Goal: Task Accomplishment & Management: Use online tool/utility

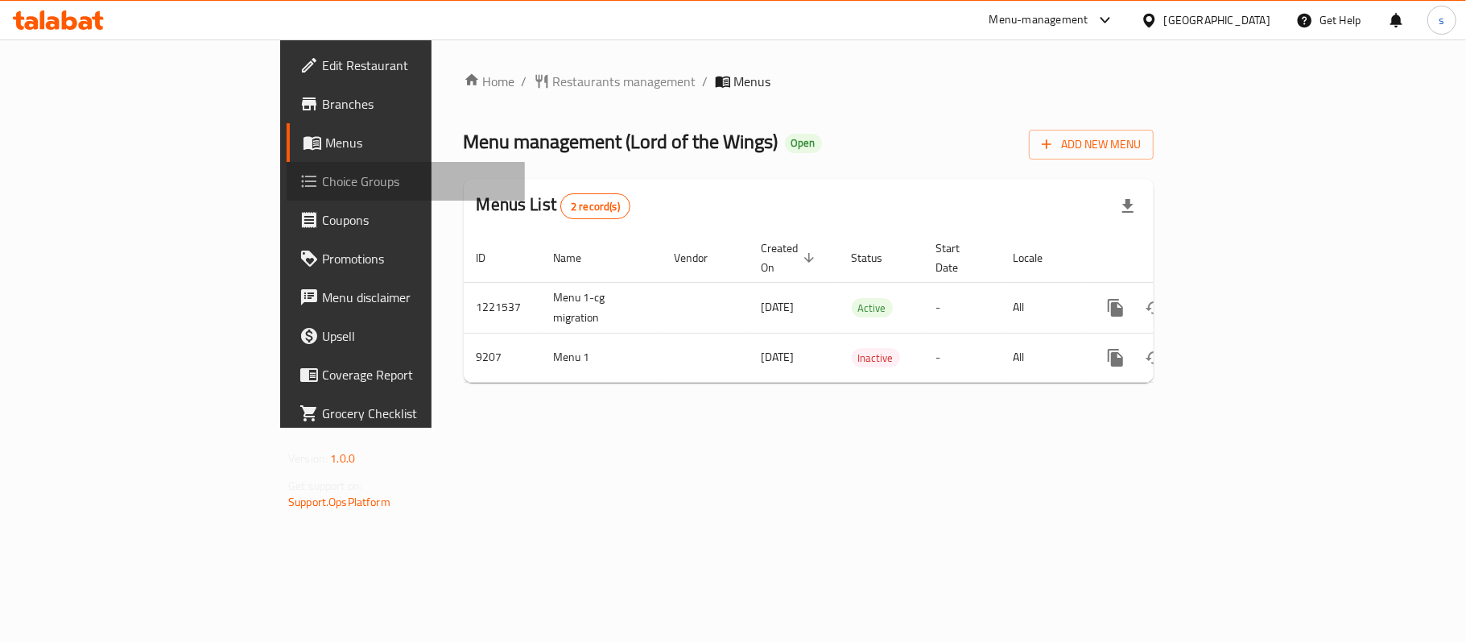
click at [322, 172] on span "Choice Groups" at bounding box center [417, 181] width 190 height 19
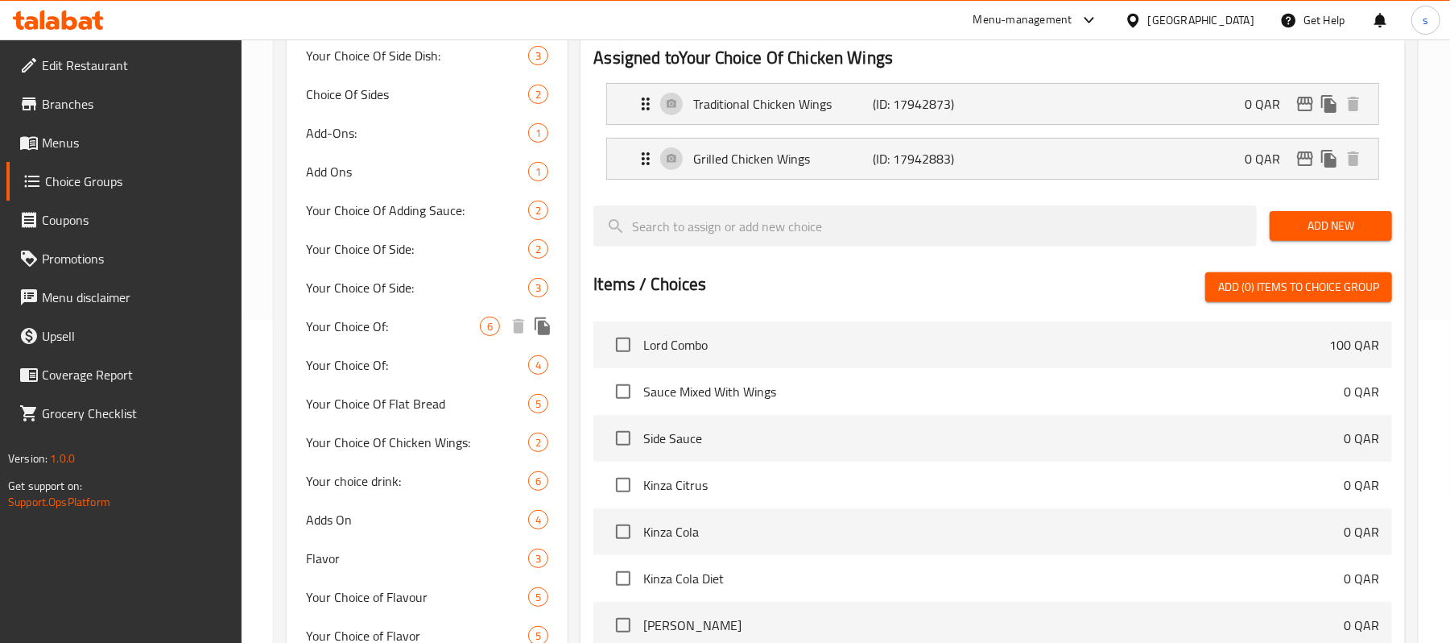
scroll to position [429, 0]
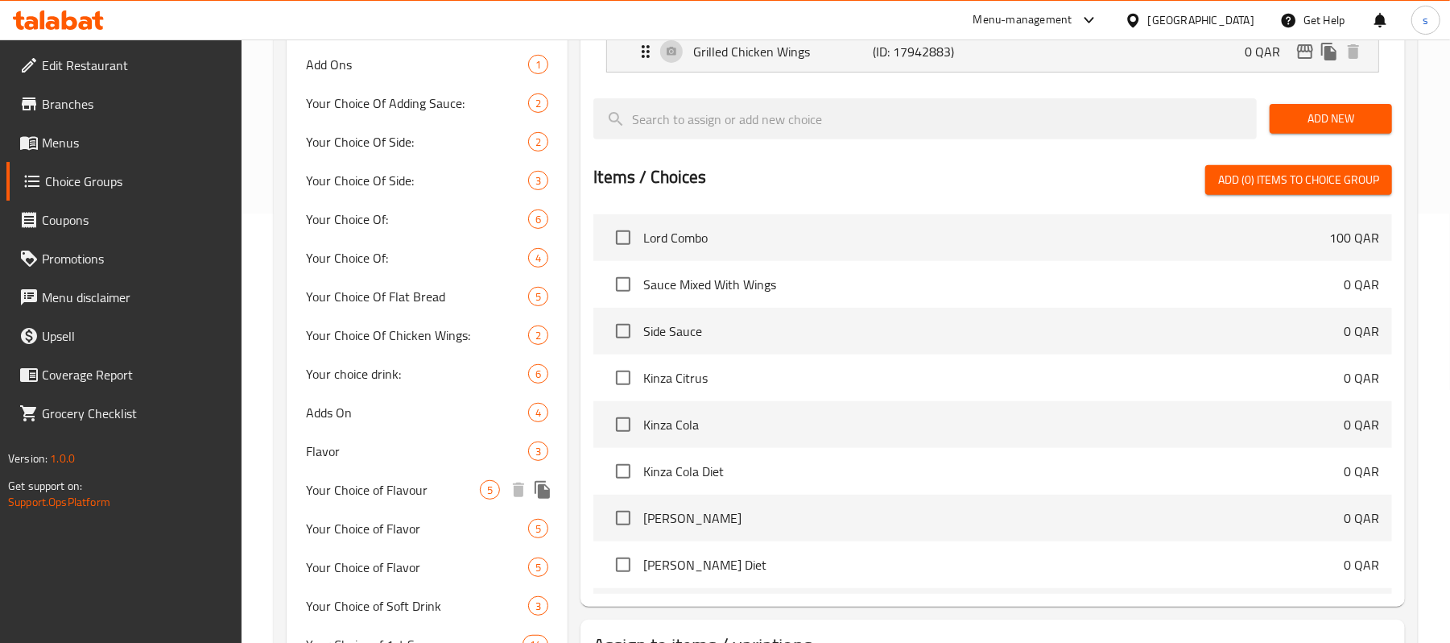
click at [374, 499] on span "Your Choice of Flavour" at bounding box center [393, 489] width 174 height 19
type input "Your Choice of Flavour"
type input "اختيارك للنكهة"
type input "0"
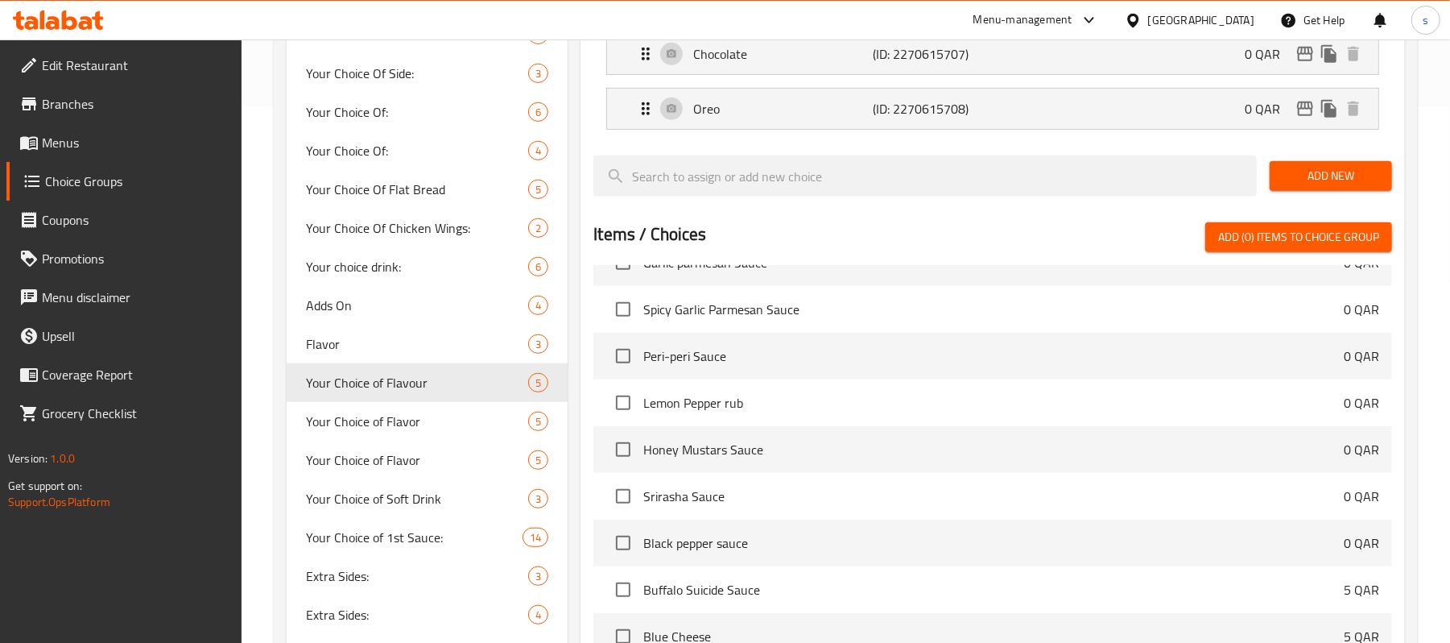
scroll to position [1181, 0]
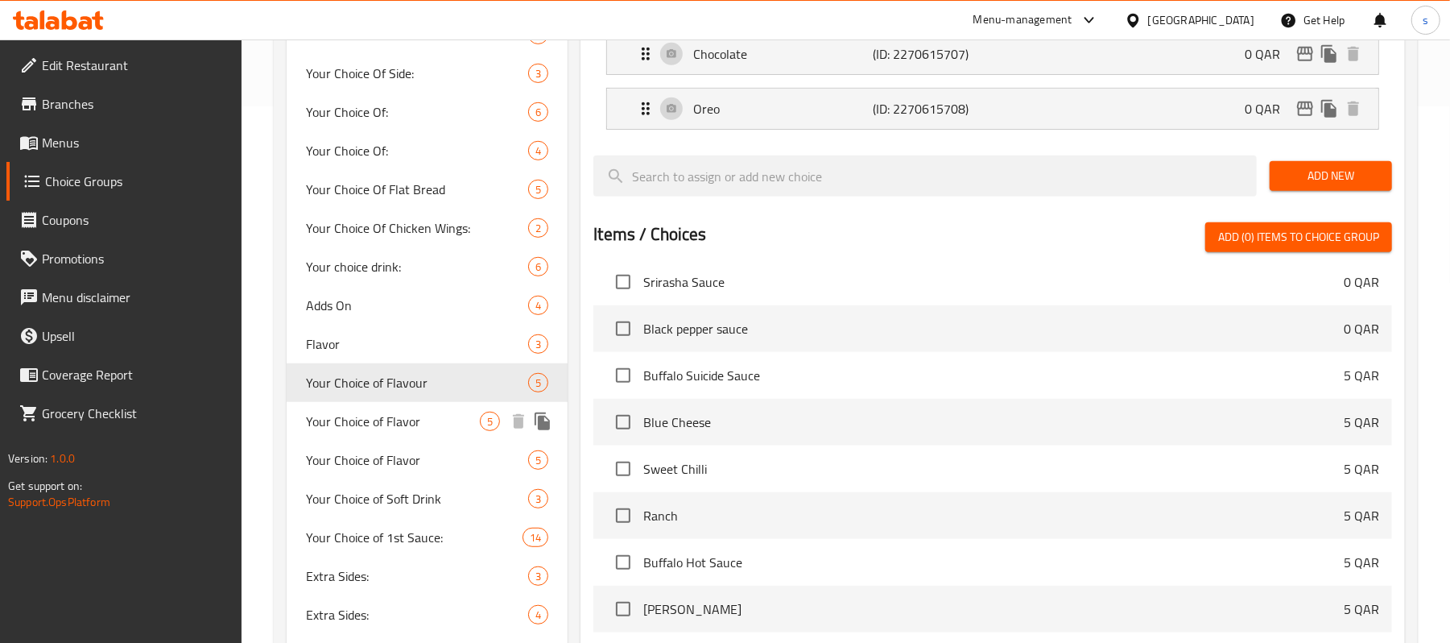
click at [361, 417] on span "Your Choice of Flavor" at bounding box center [393, 421] width 174 height 19
type input "Your Choice of Flavor"
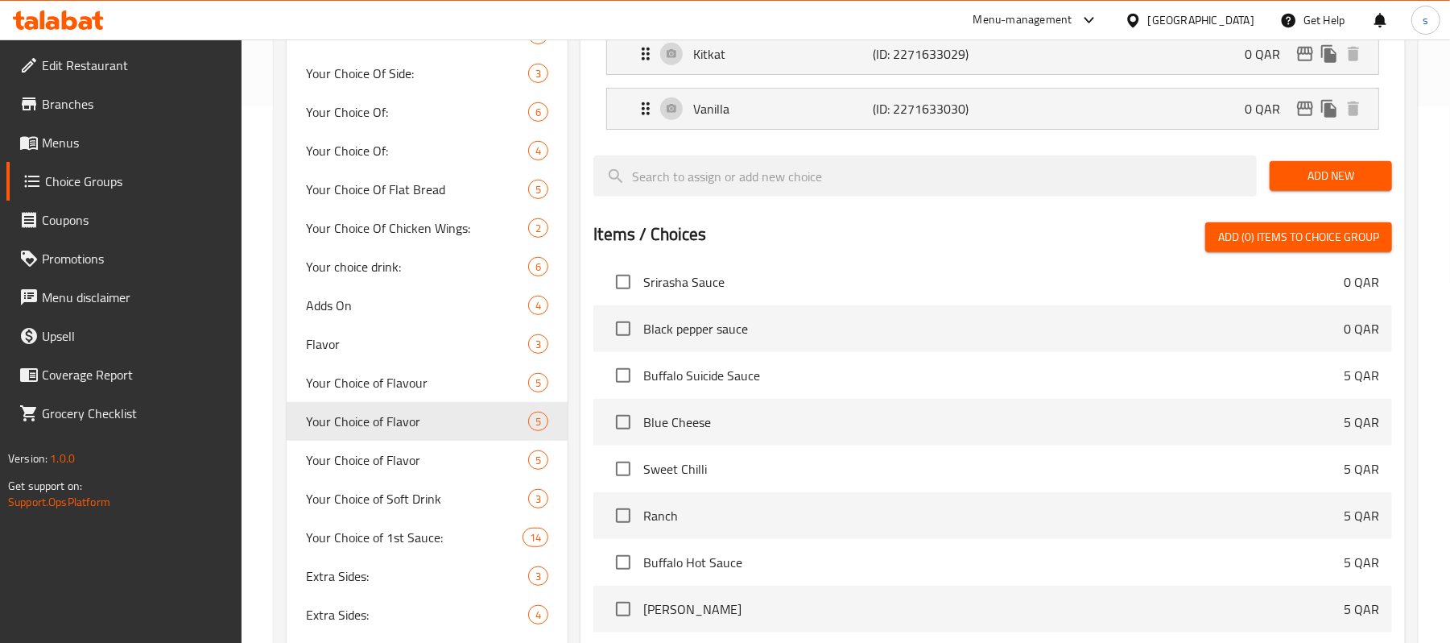
scroll to position [1289, 0]
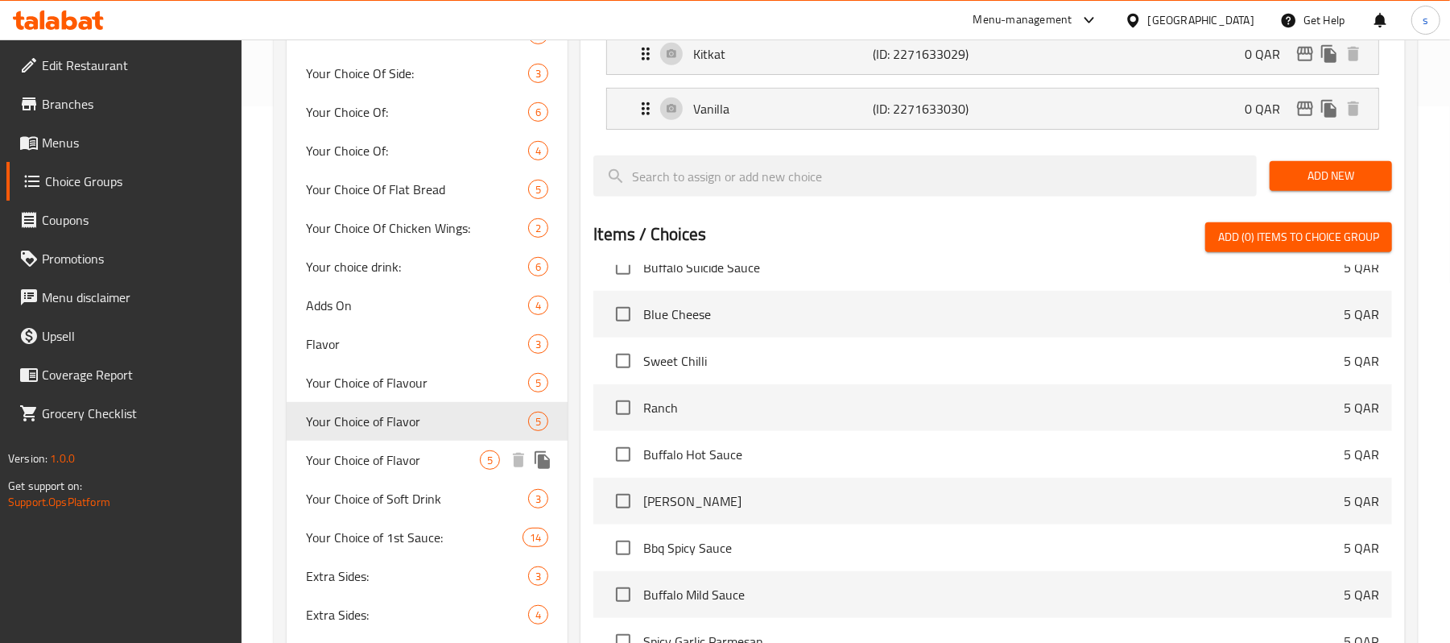
click at [379, 464] on span "Your Choice of Flavor" at bounding box center [393, 459] width 174 height 19
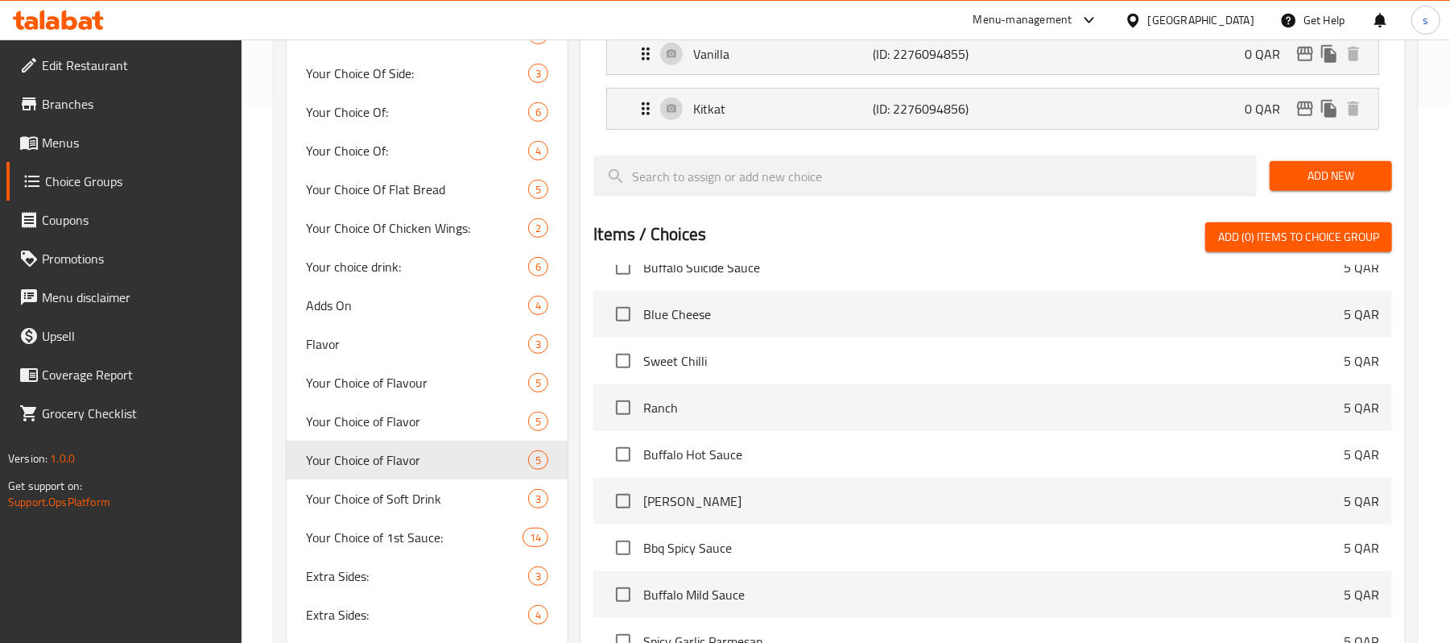
type input "1"
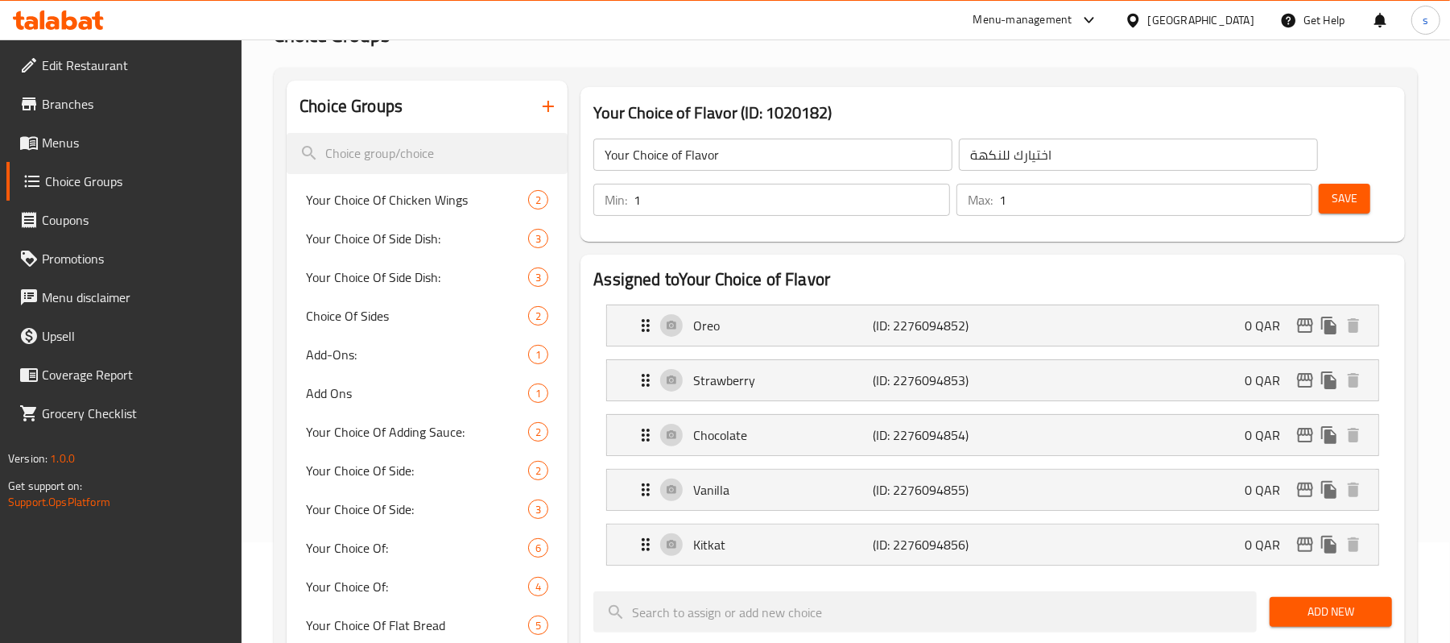
scroll to position [0, 0]
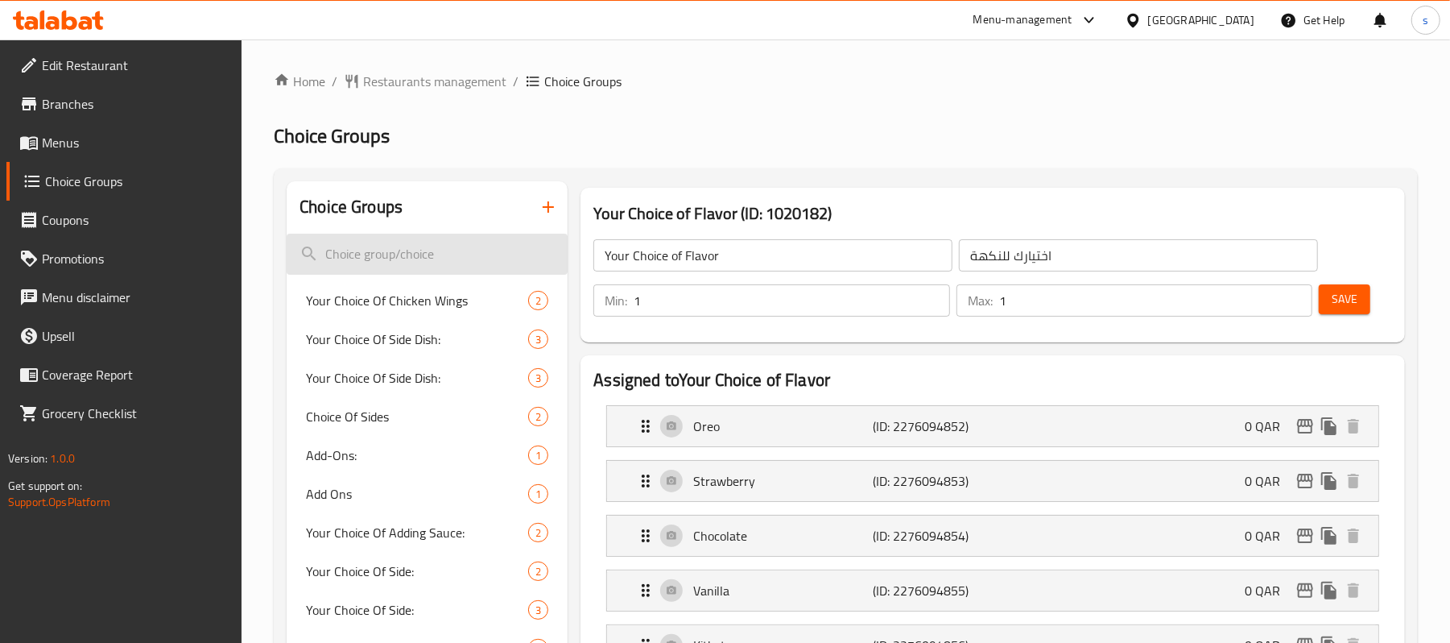
click at [378, 252] on input "search" at bounding box center [427, 254] width 281 height 41
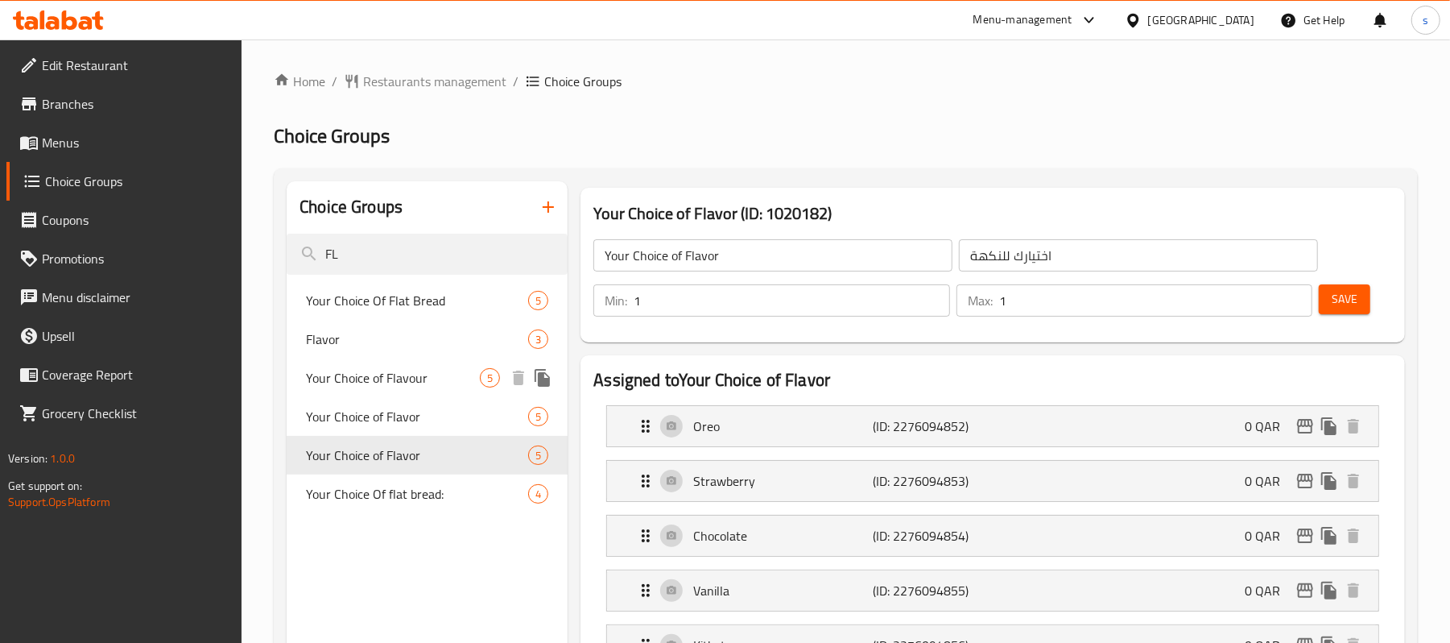
type input "FL"
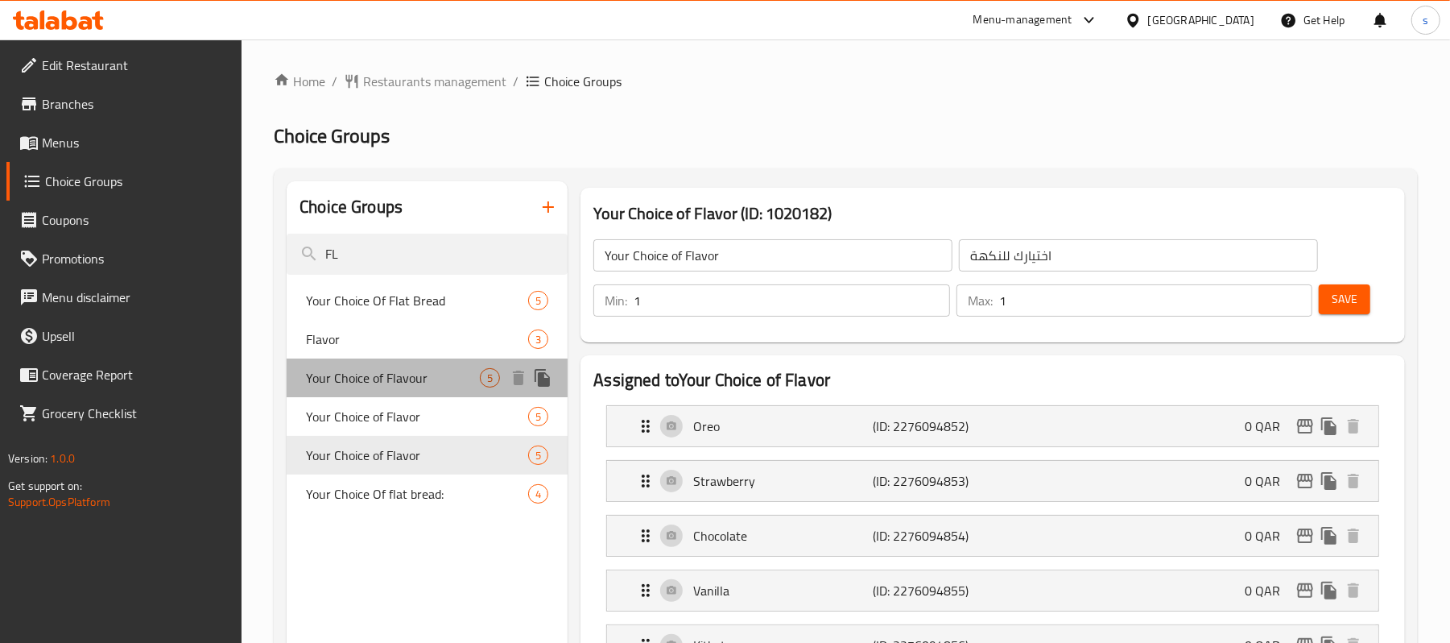
click at [387, 372] on span "Your Choice of Flavour" at bounding box center [393, 377] width 174 height 19
type input "Your Choice of Flavour"
type input "0"
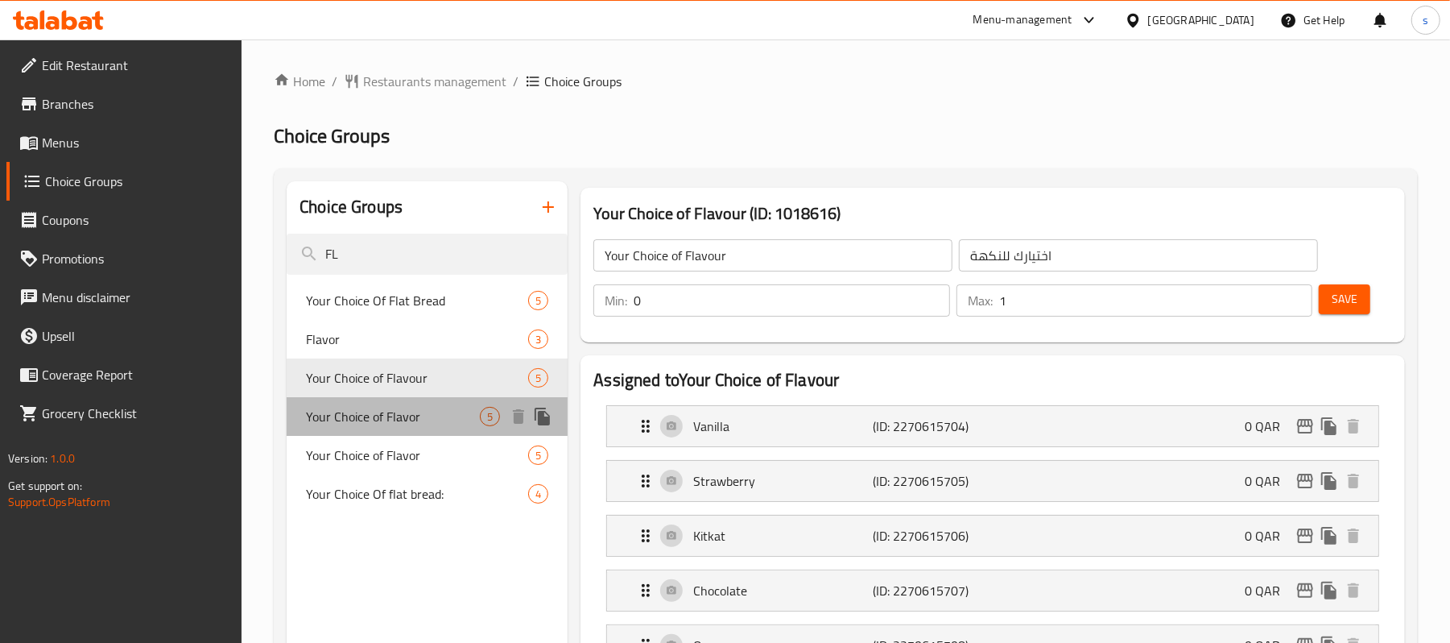
click at [358, 426] on span "Your Choice of Flavor" at bounding box center [393, 416] width 174 height 19
type input "Your Choice of Flavor"
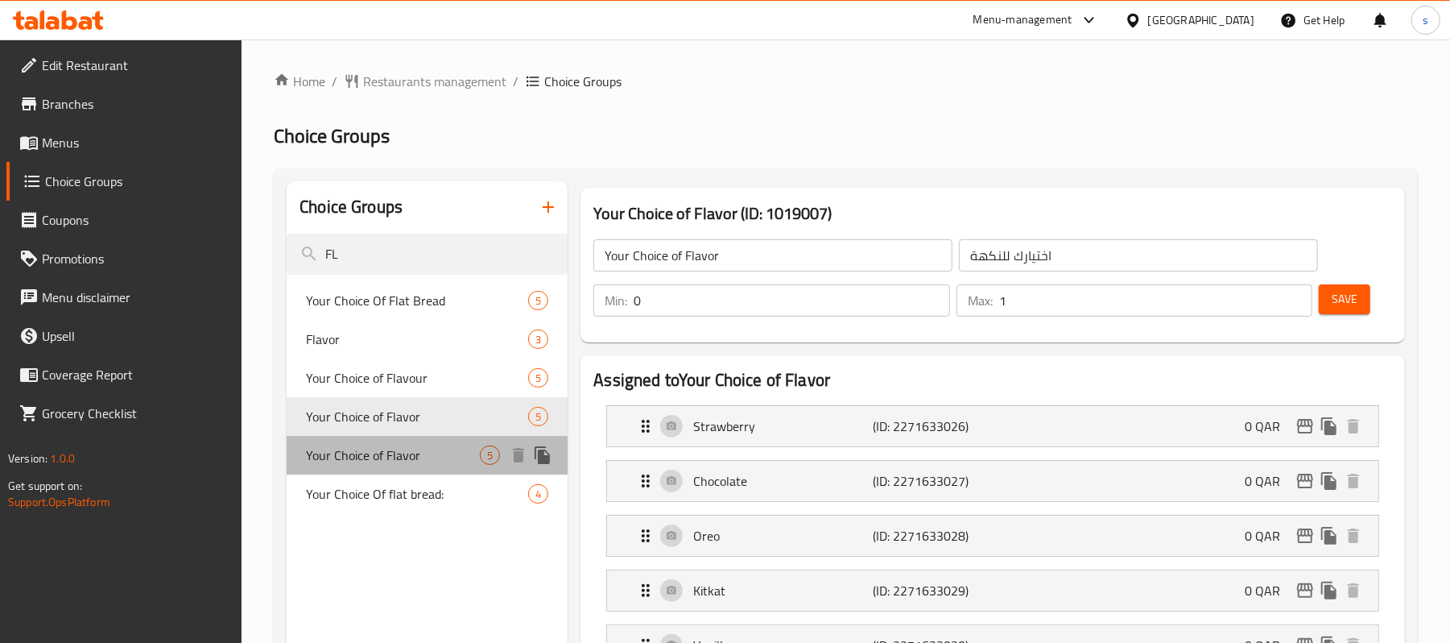
click at [374, 451] on span "Your Choice of Flavor" at bounding box center [393, 454] width 174 height 19
type input "1"
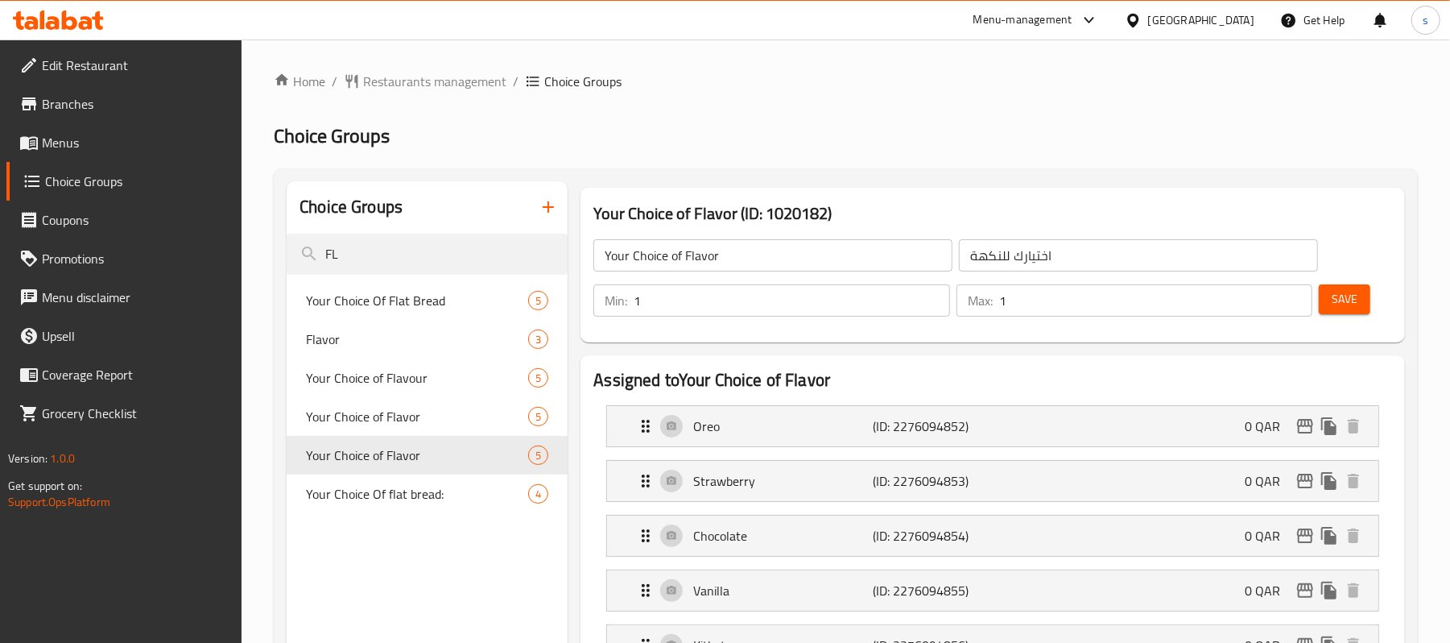
drag, startPoint x: 381, startPoint y: 517, endPoint x: 375, endPoint y: 540, distance: 23.2
